Goal: Contribute content

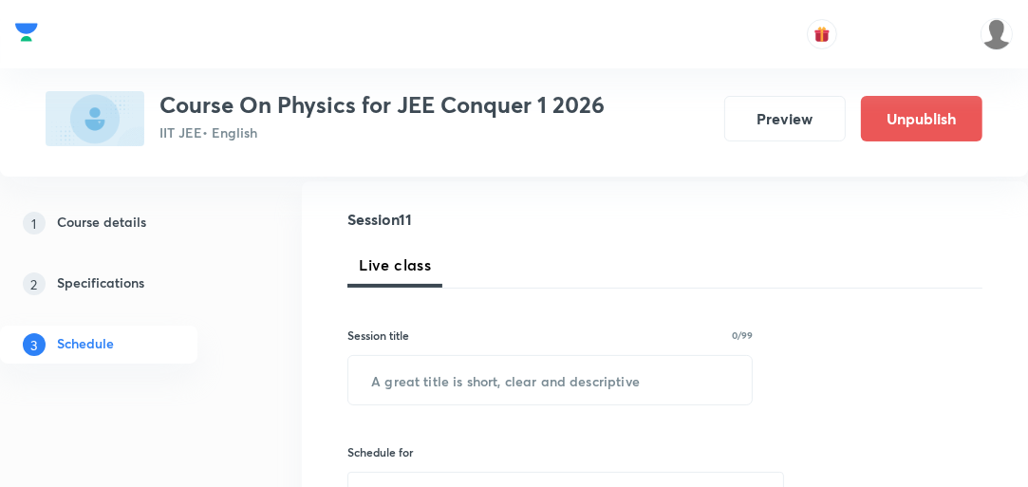
scroll to position [228, 0]
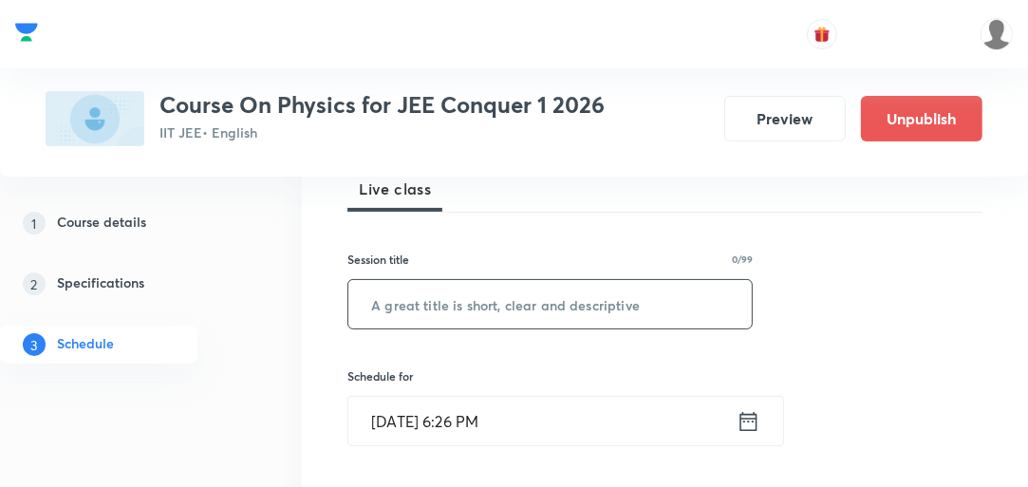
click at [462, 303] on input "text" at bounding box center [551, 304] width 404 height 48
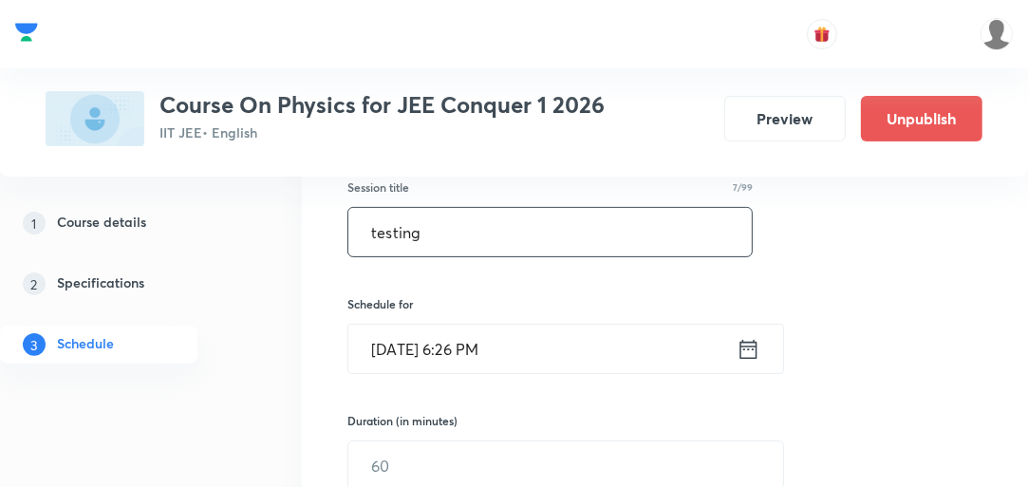
scroll to position [456, 0]
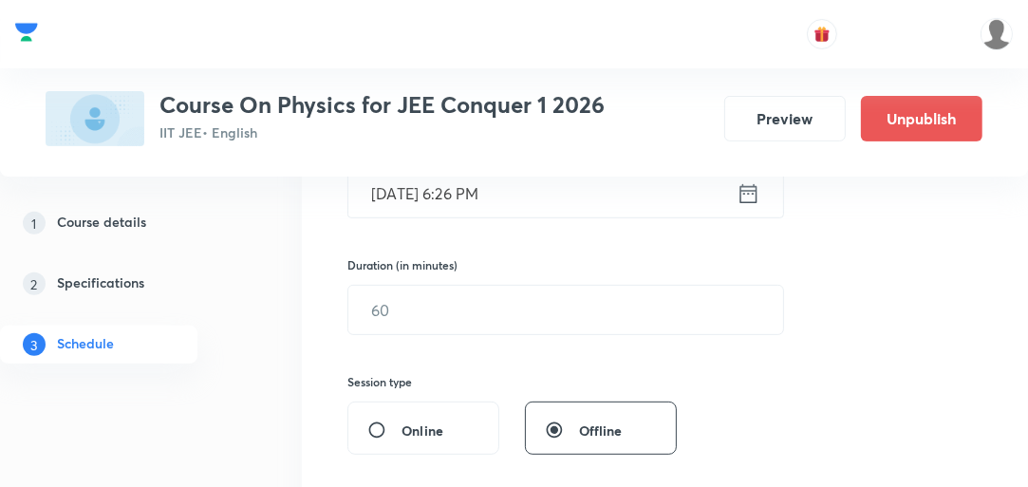
type input "testing"
click at [497, 199] on input "[DATE] 6:26 PM" at bounding box center [543, 193] width 388 height 48
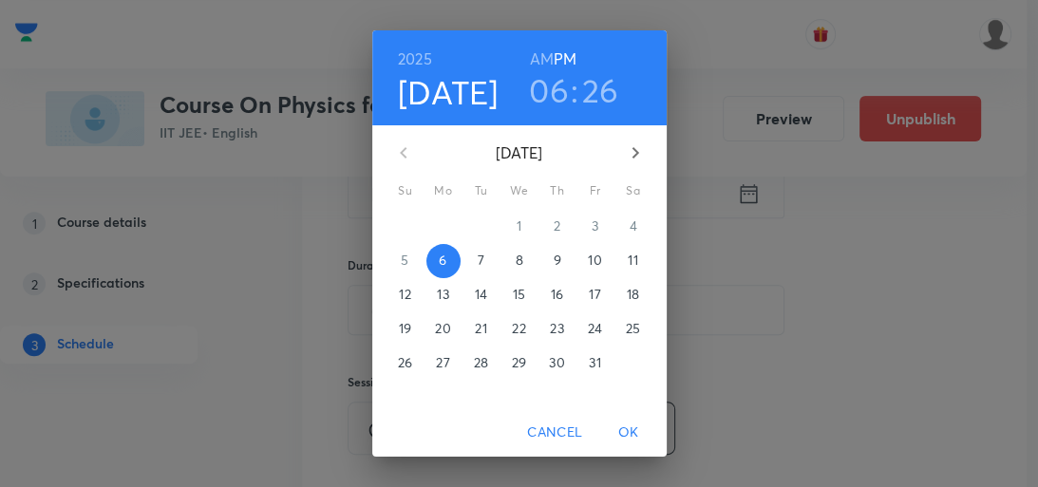
click at [543, 99] on h3 "06" at bounding box center [549, 90] width 40 height 40
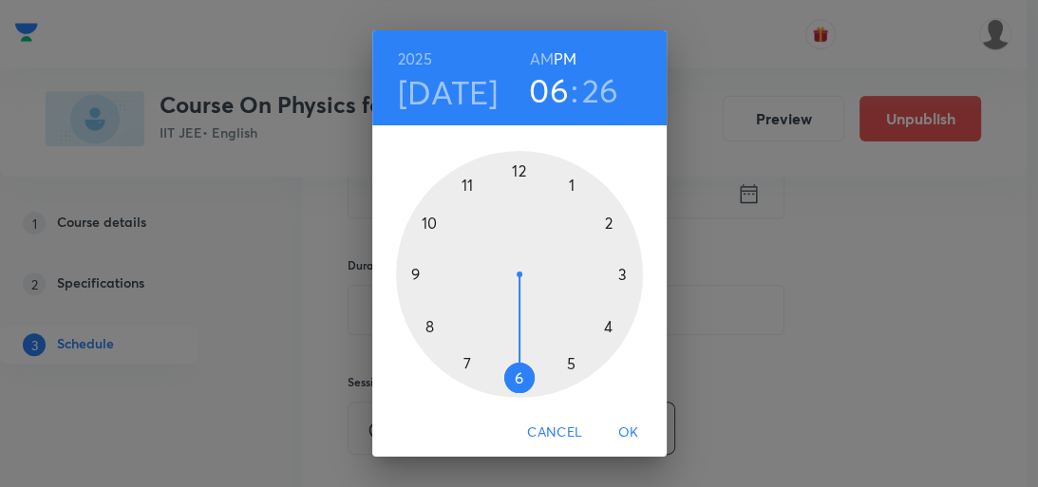
click at [511, 377] on div at bounding box center [519, 274] width 247 height 247
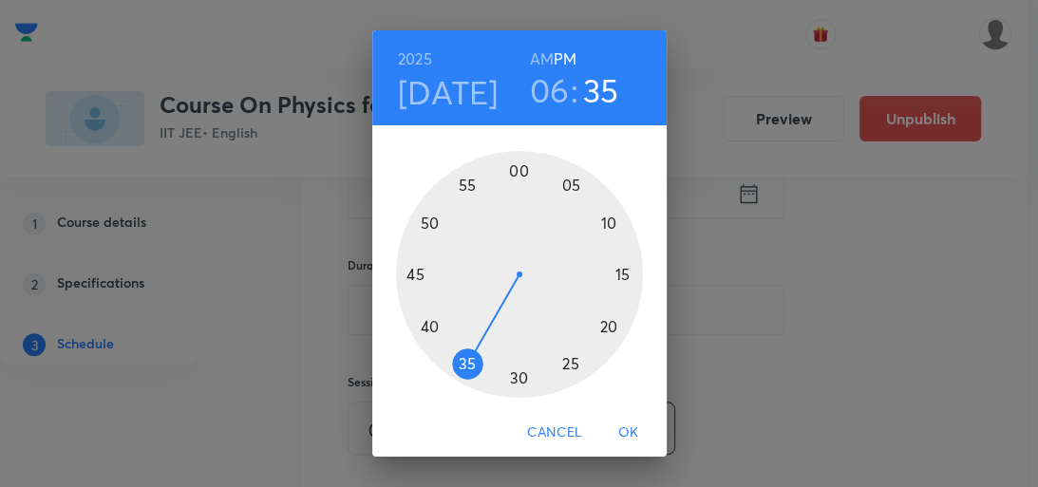
drag, startPoint x: 554, startPoint y: 368, endPoint x: 463, endPoint y: 361, distance: 90.5
click at [463, 361] on div at bounding box center [519, 274] width 247 height 247
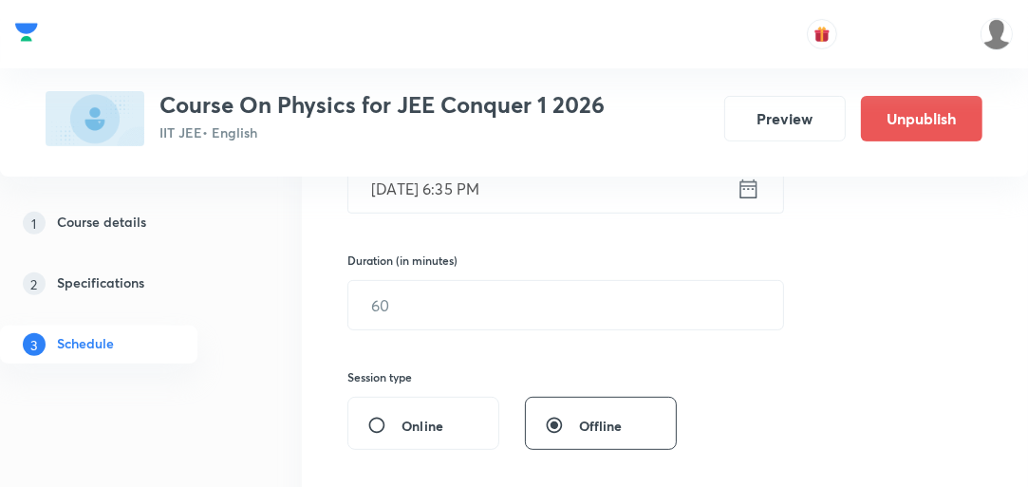
scroll to position [532, 0]
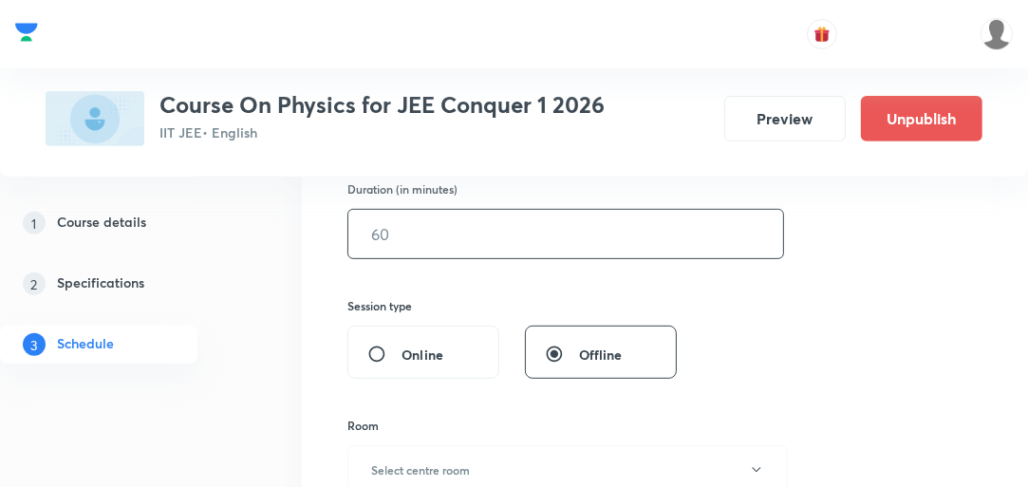
click at [433, 236] on input "text" at bounding box center [566, 234] width 435 height 48
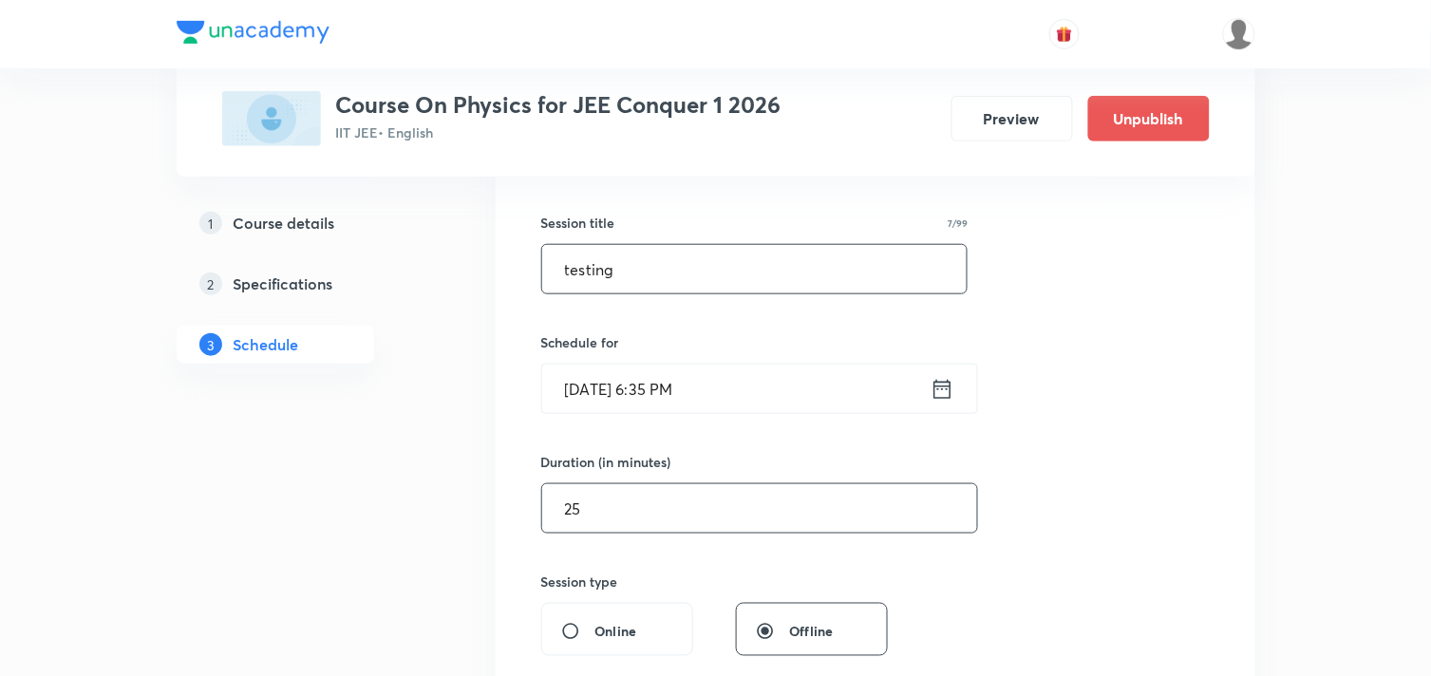
scroll to position [320, 0]
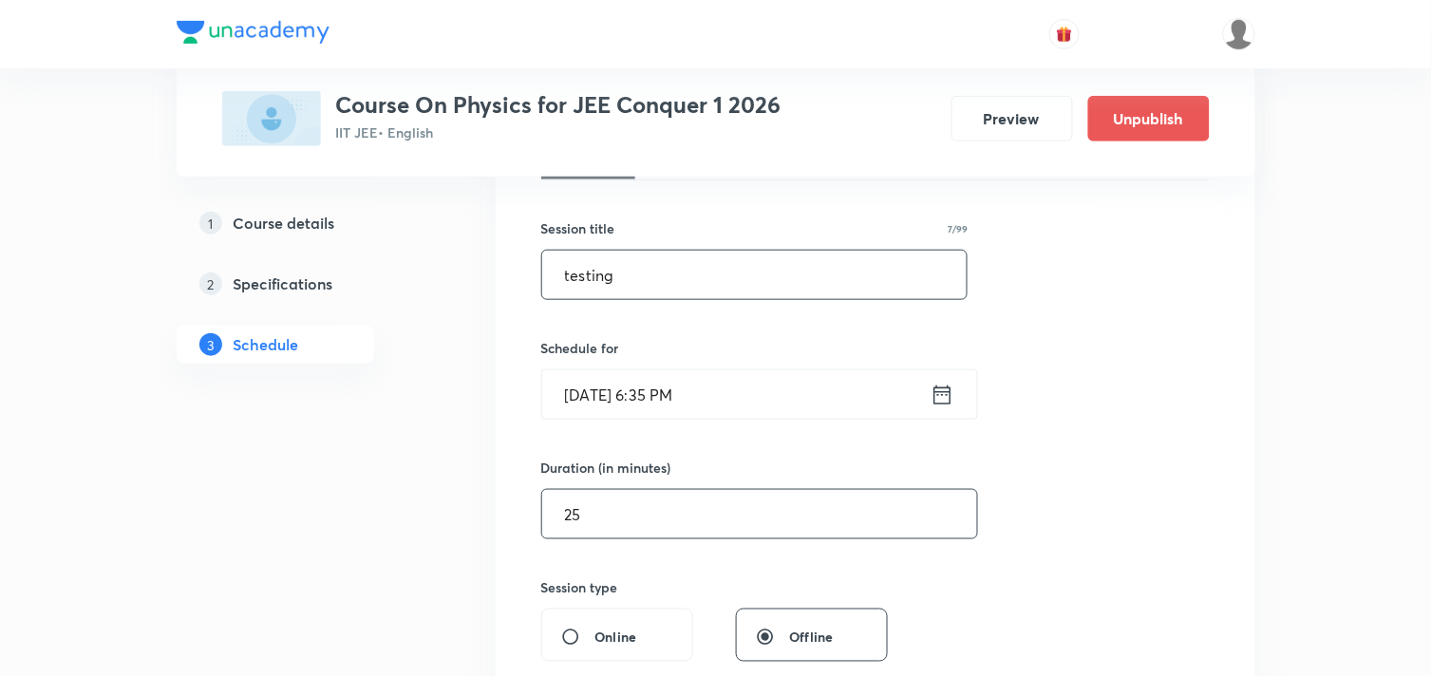
type input "25"
drag, startPoint x: 634, startPoint y: 279, endPoint x: 536, endPoint y: 279, distance: 98.8
click at [536, 279] on div "Session 11 Live class Session title 7/99 testing ​ Schedule for [DATE] 6:35 PM …" at bounding box center [876, 536] width 760 height 952
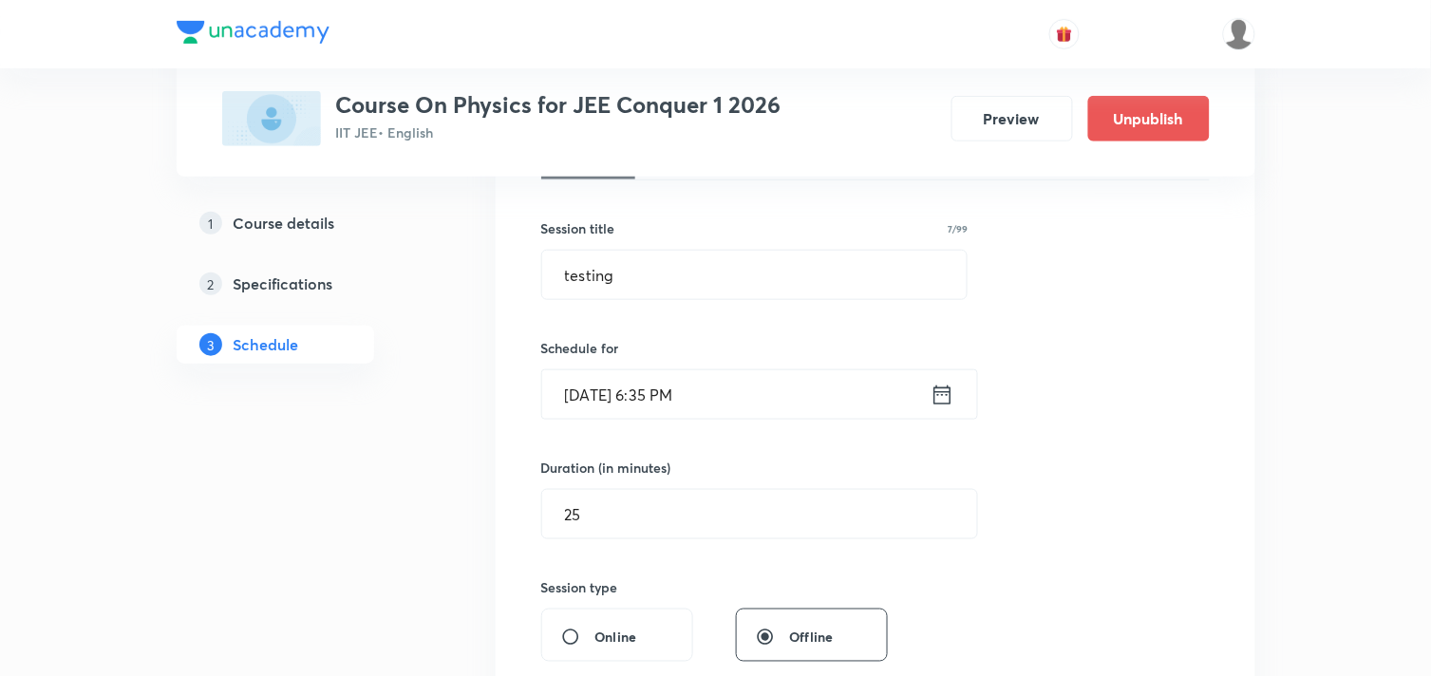
click at [676, 405] on input "[DATE] 6:35 PM" at bounding box center [736, 394] width 388 height 48
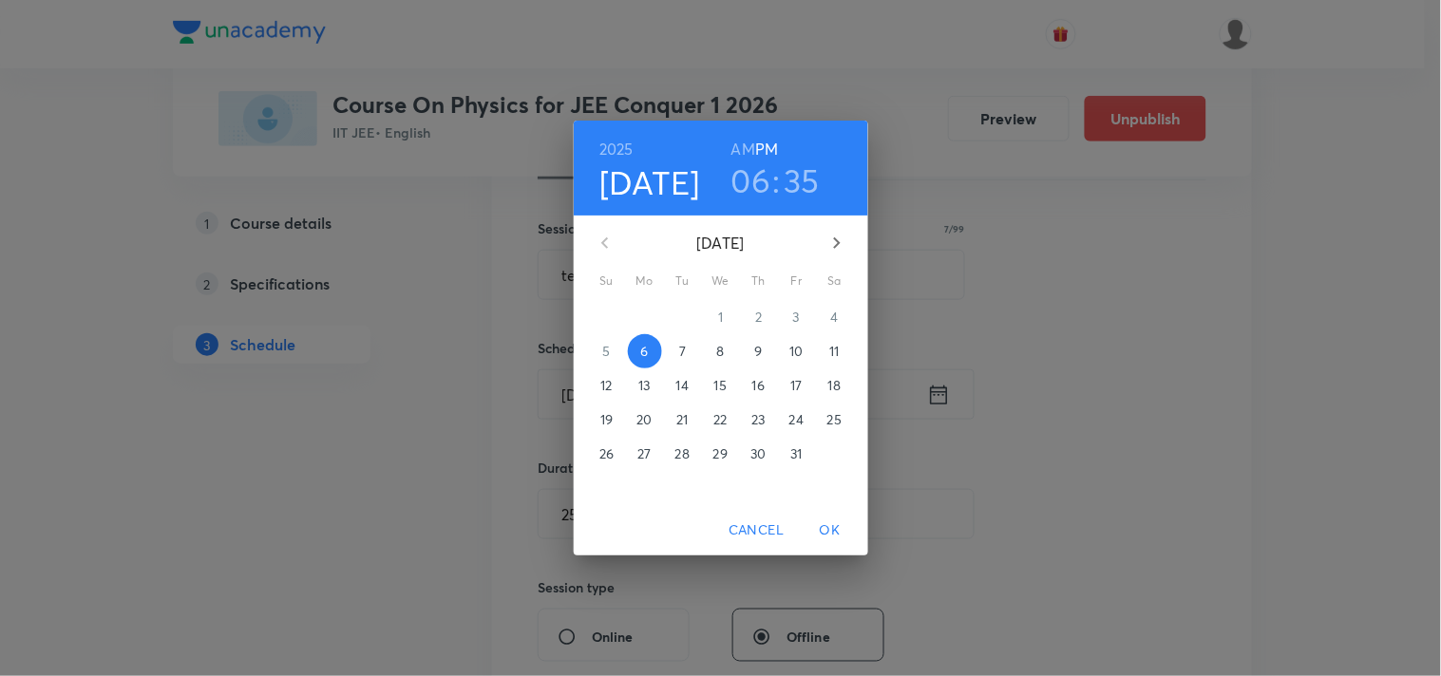
click at [1066, 380] on div "[DATE] 06 : 35 AM PM [DATE] Su Mo Tu We Th Fr Sa 28 29 30 1 2 3 4 5 6 7 8 9 10 …" at bounding box center [720, 338] width 1441 height 676
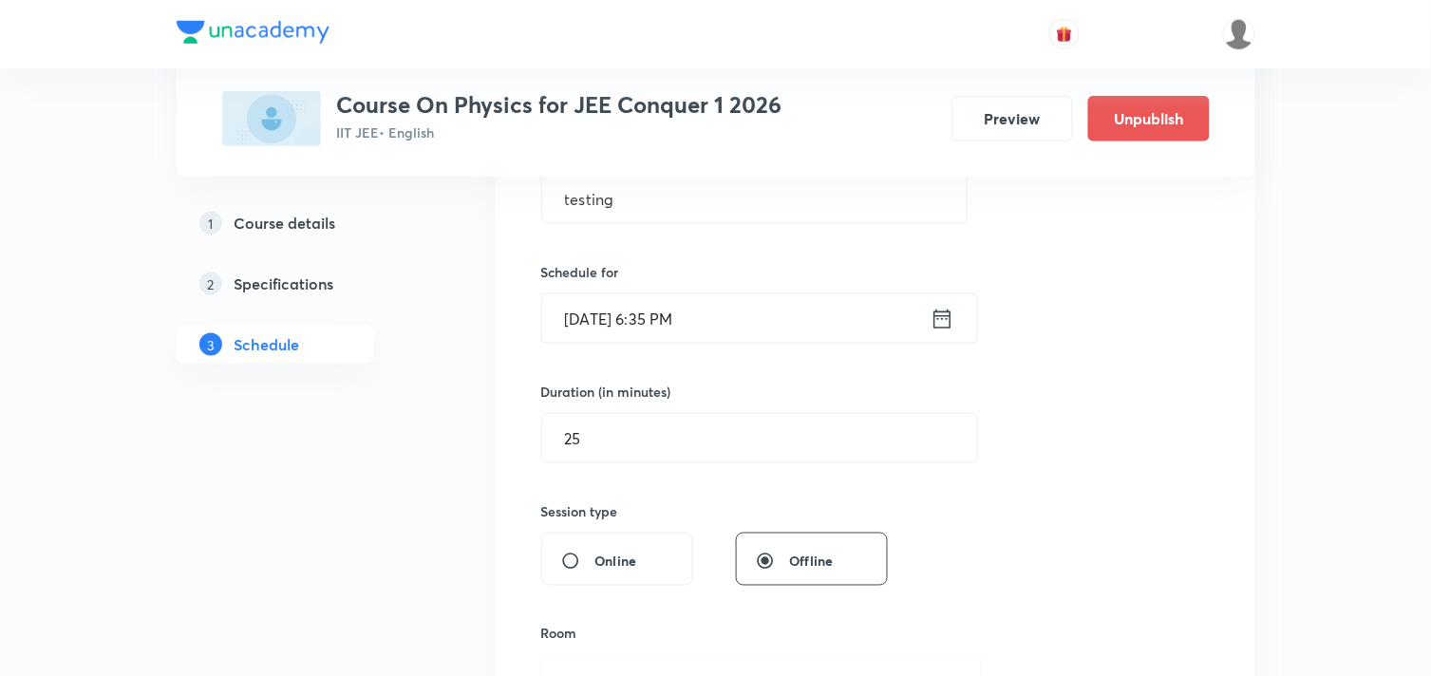
scroll to position [425, 0]
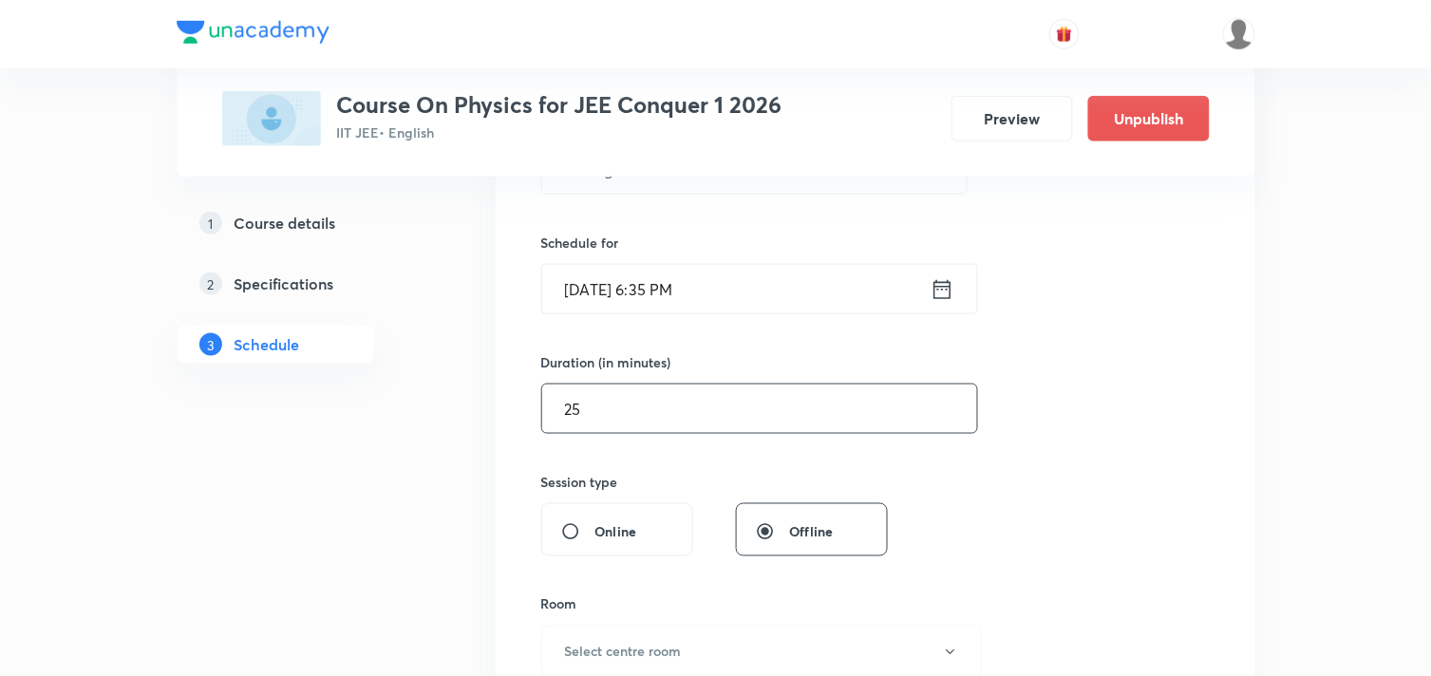
click at [618, 421] on input "25" at bounding box center [759, 409] width 435 height 48
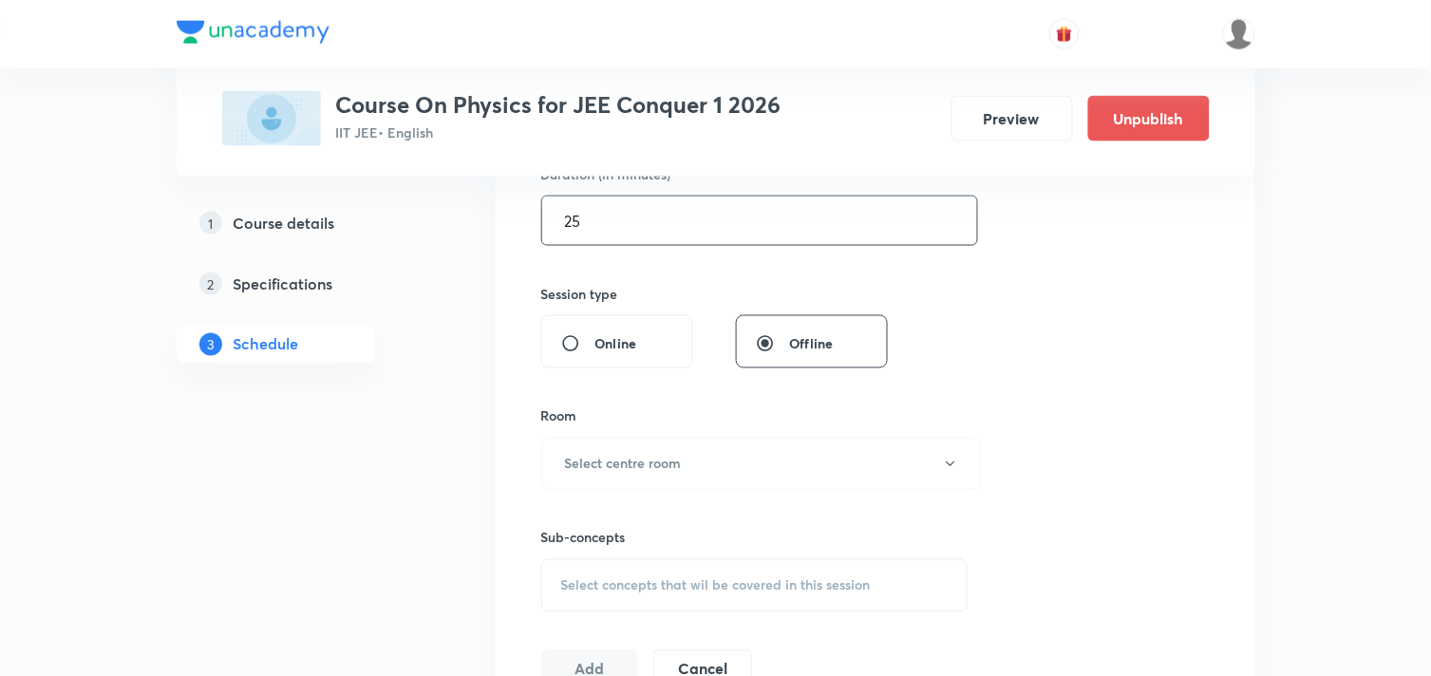
scroll to position [637, 0]
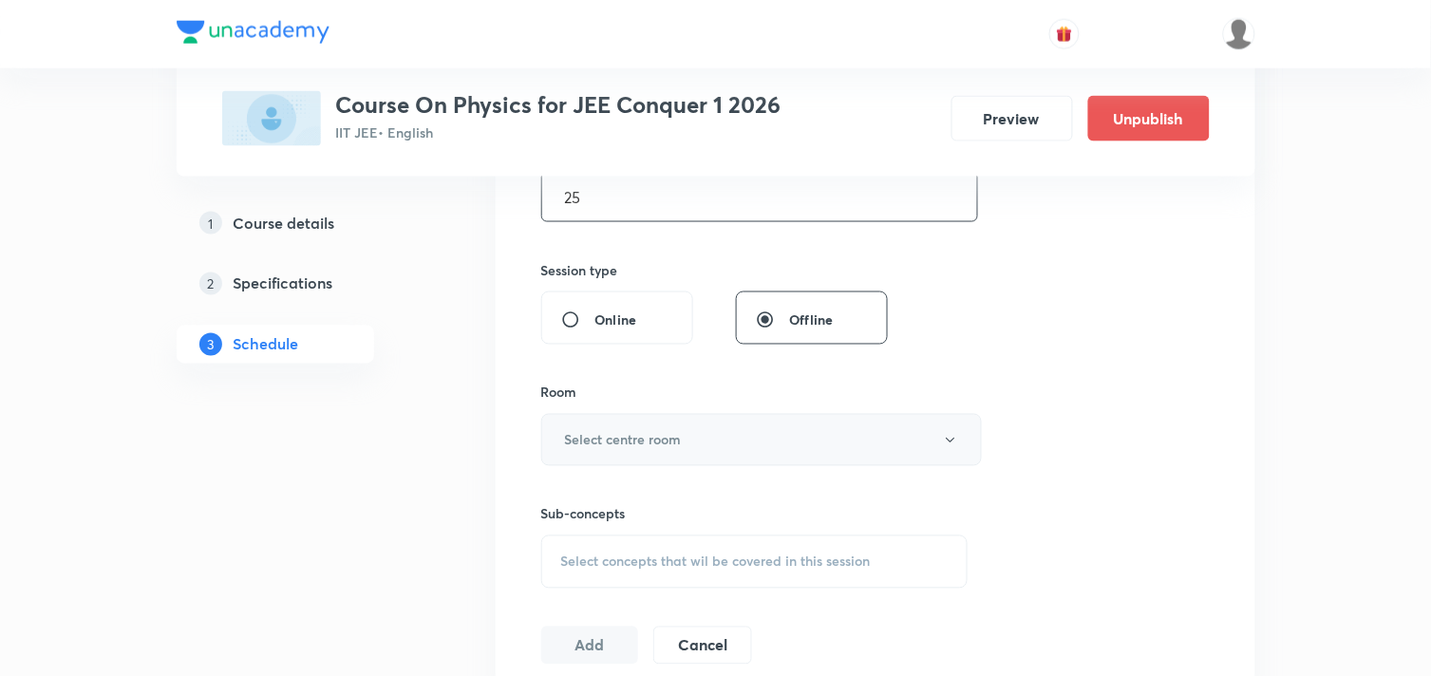
click at [738, 444] on button "Select centre room" at bounding box center [761, 440] width 441 height 52
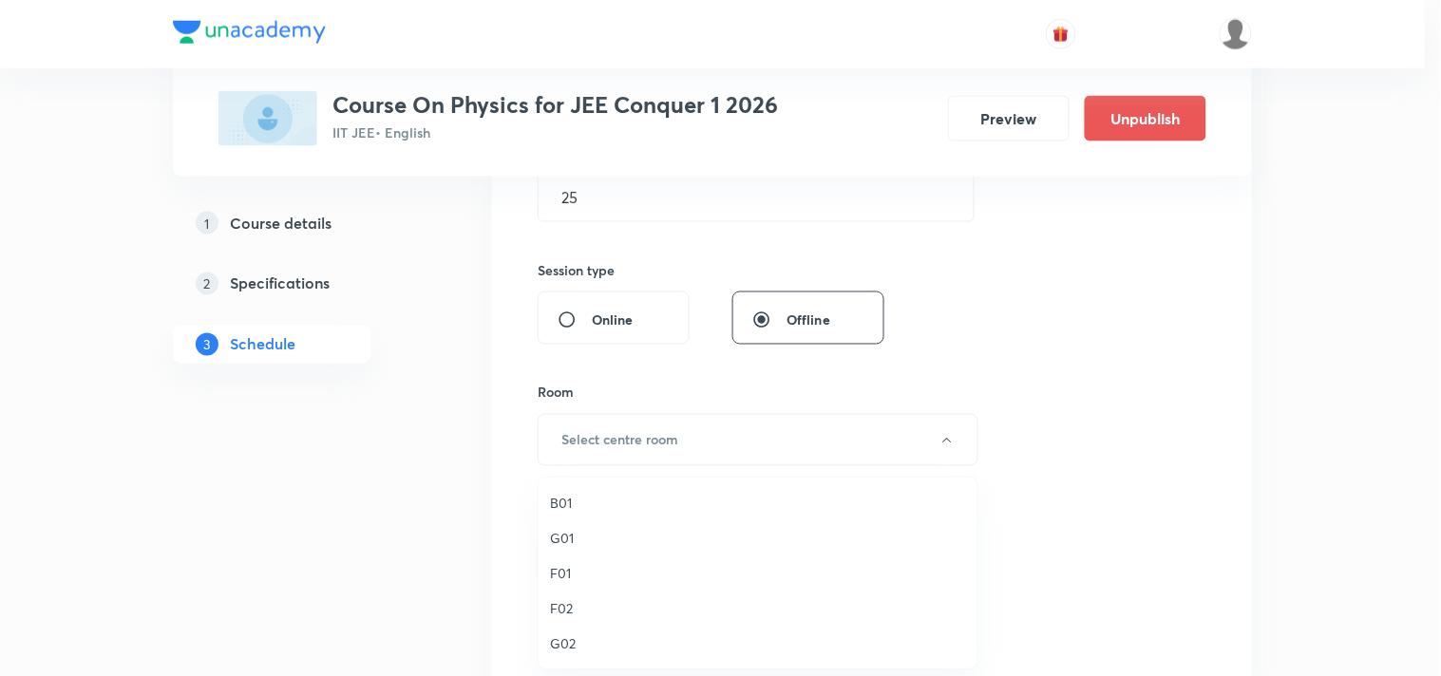
click at [550, 500] on span "B01" at bounding box center [758, 503] width 416 height 20
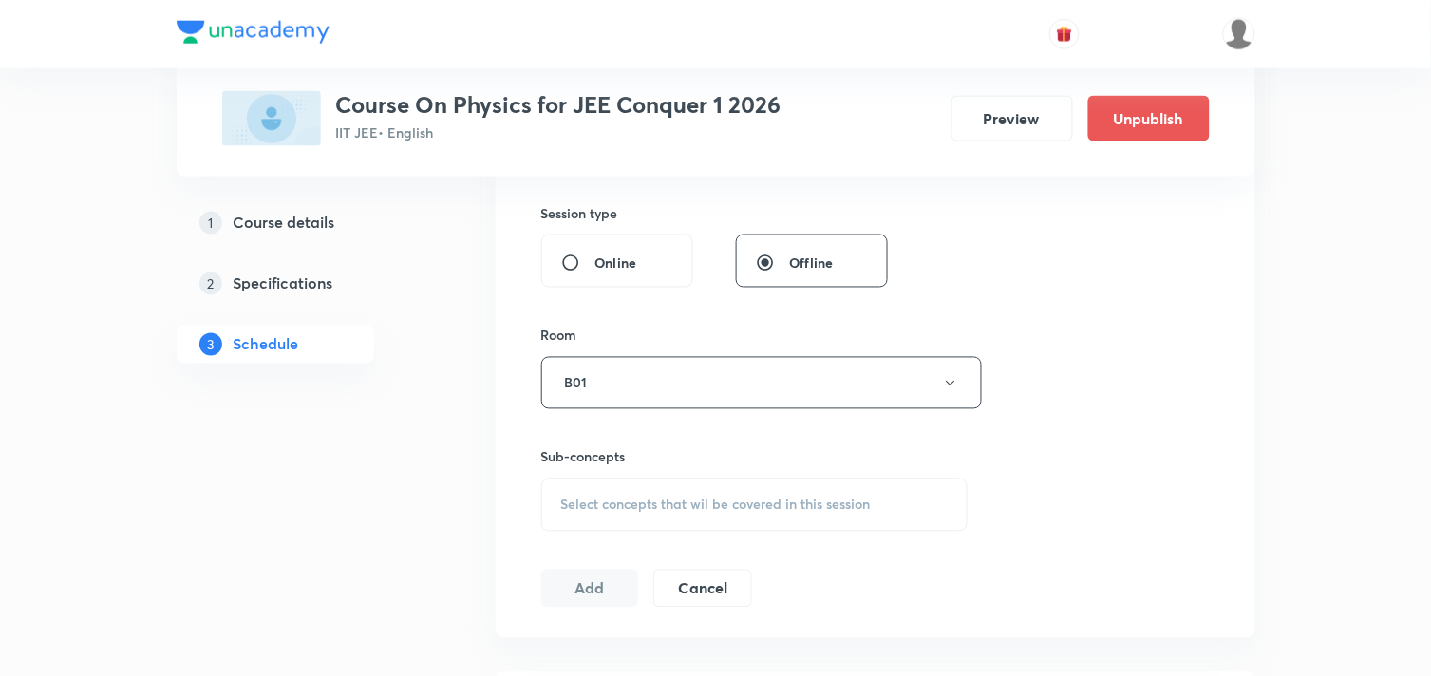
scroll to position [743, 0]
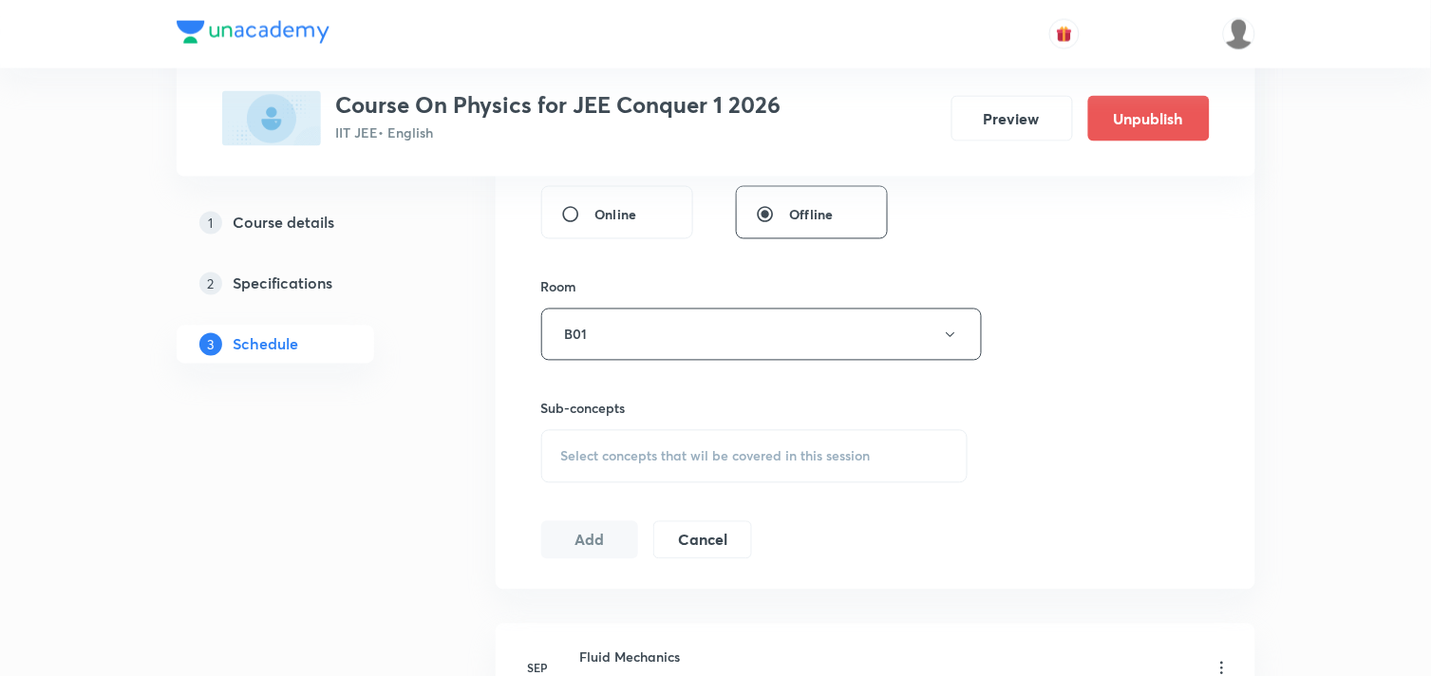
click at [704, 462] on span "Select concepts that wil be covered in this session" at bounding box center [716, 456] width 310 height 15
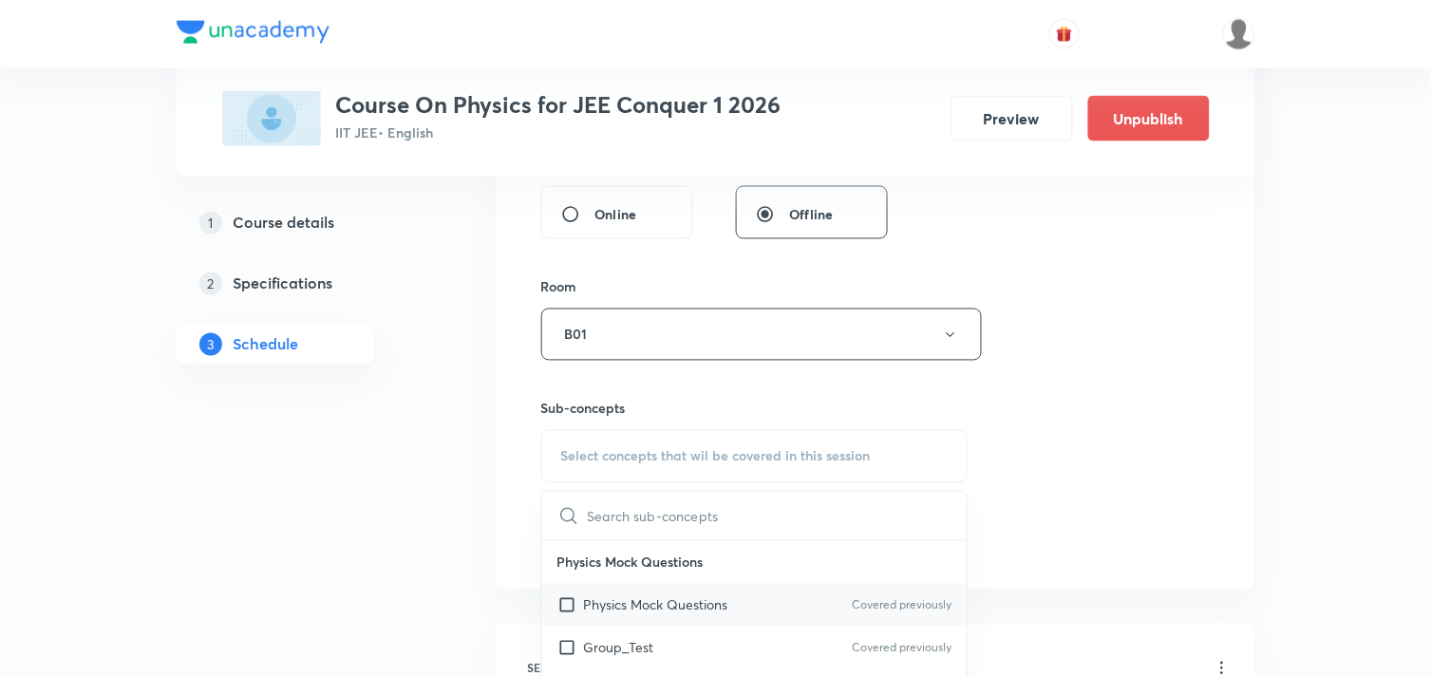
click at [558, 604] on input "checkbox" at bounding box center [570, 605] width 27 height 20
checkbox input "true"
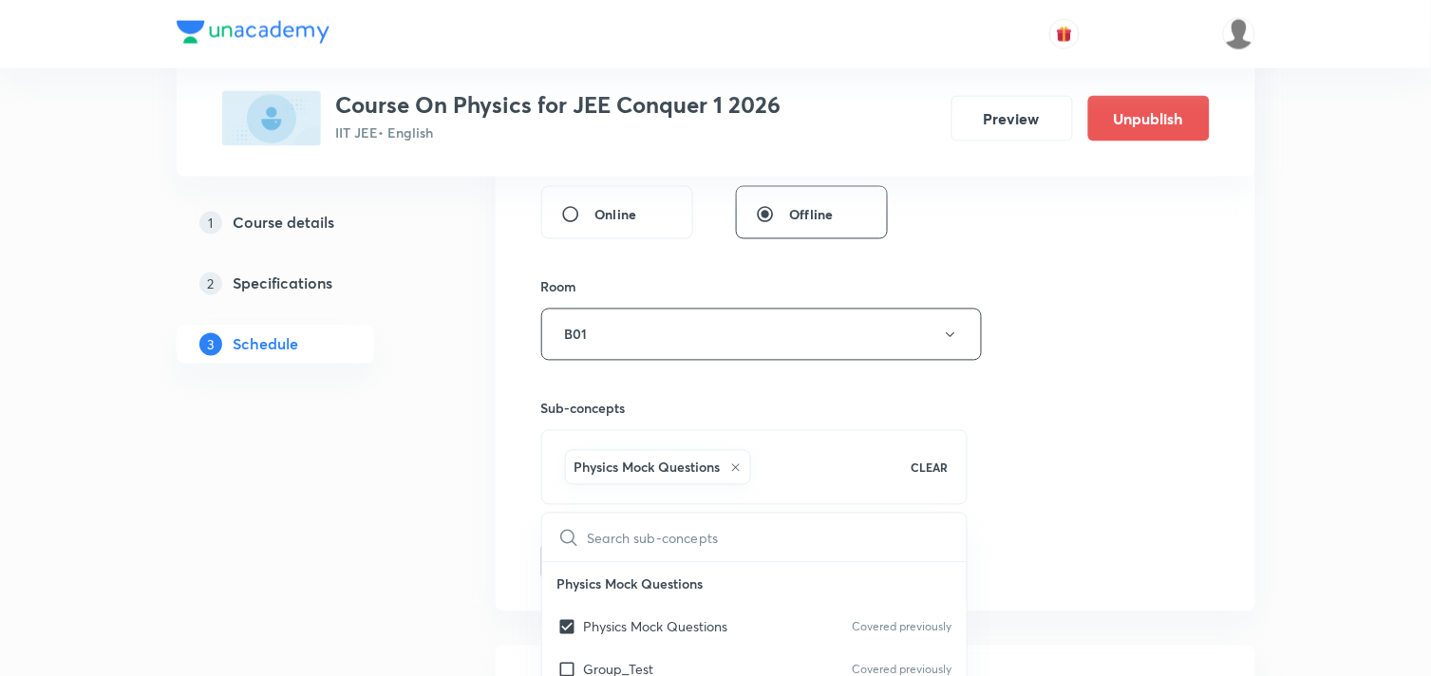
click at [1095, 442] on div "Session 11 Live class Session title 7/99 testing ​ Schedule for [DATE] 6:35 PM …" at bounding box center [875, 125] width 669 height 914
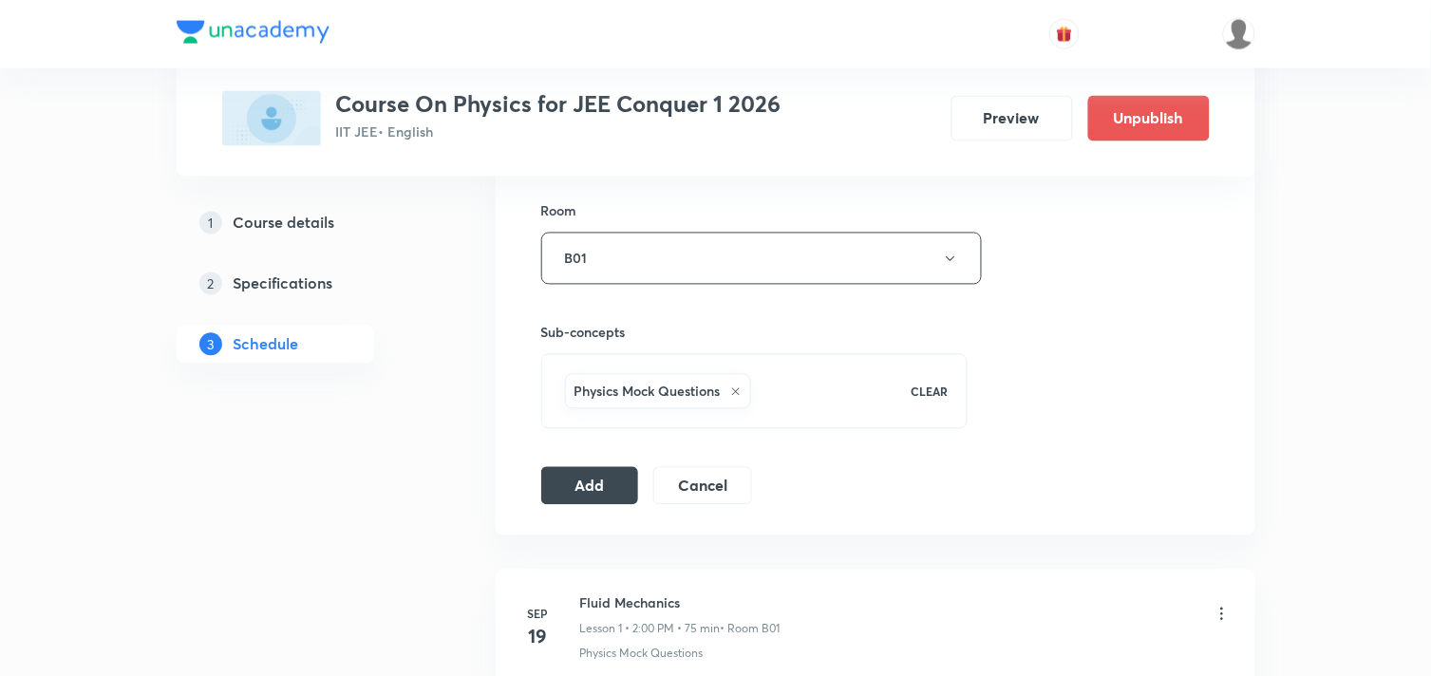
scroll to position [848, 0]
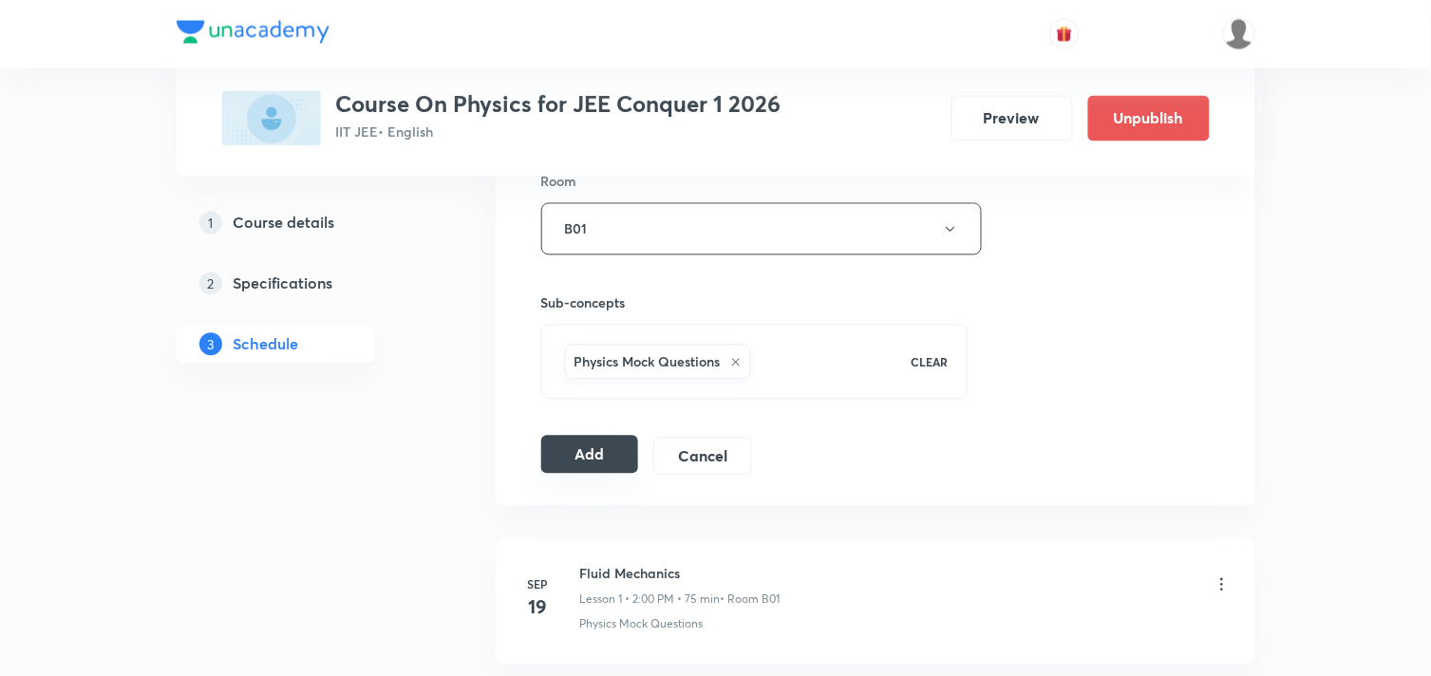
click at [622, 463] on button "Add" at bounding box center [590, 455] width 98 height 38
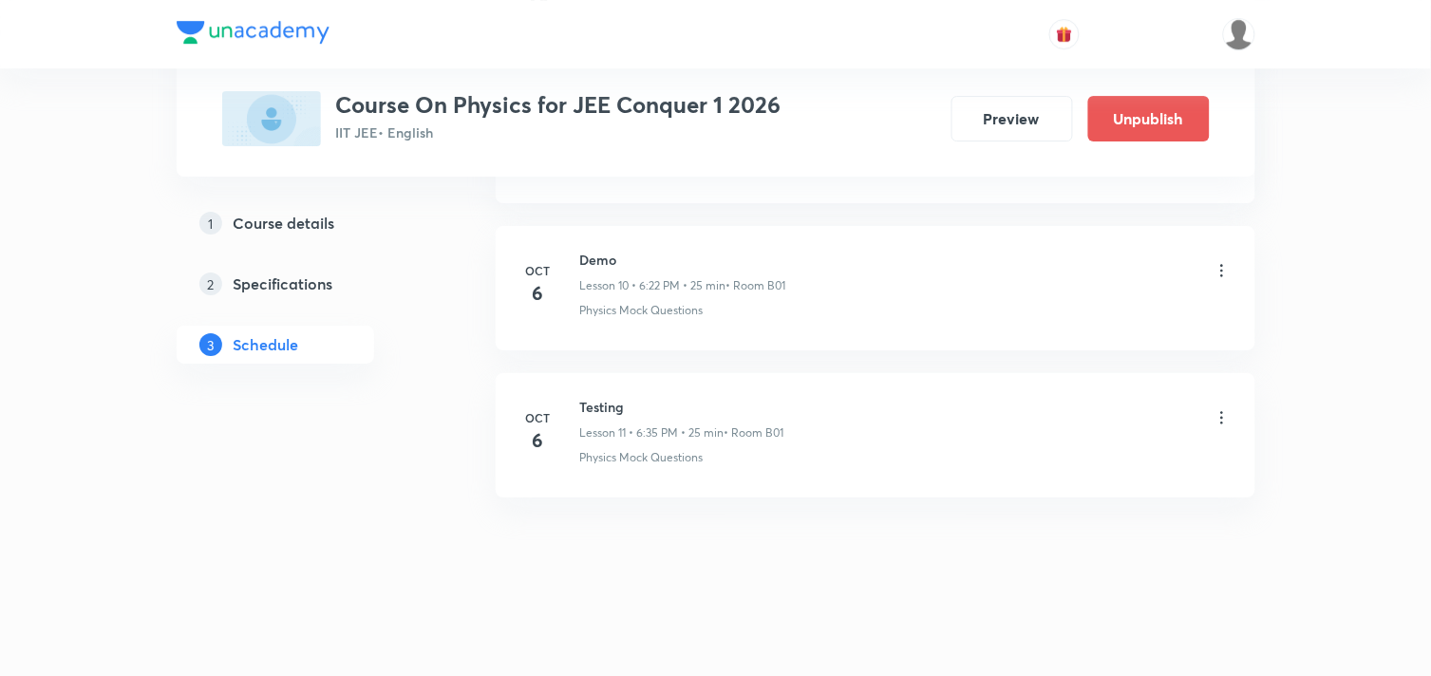
scroll to position [1593, 0]
